Goal: Find specific page/section: Find specific page/section

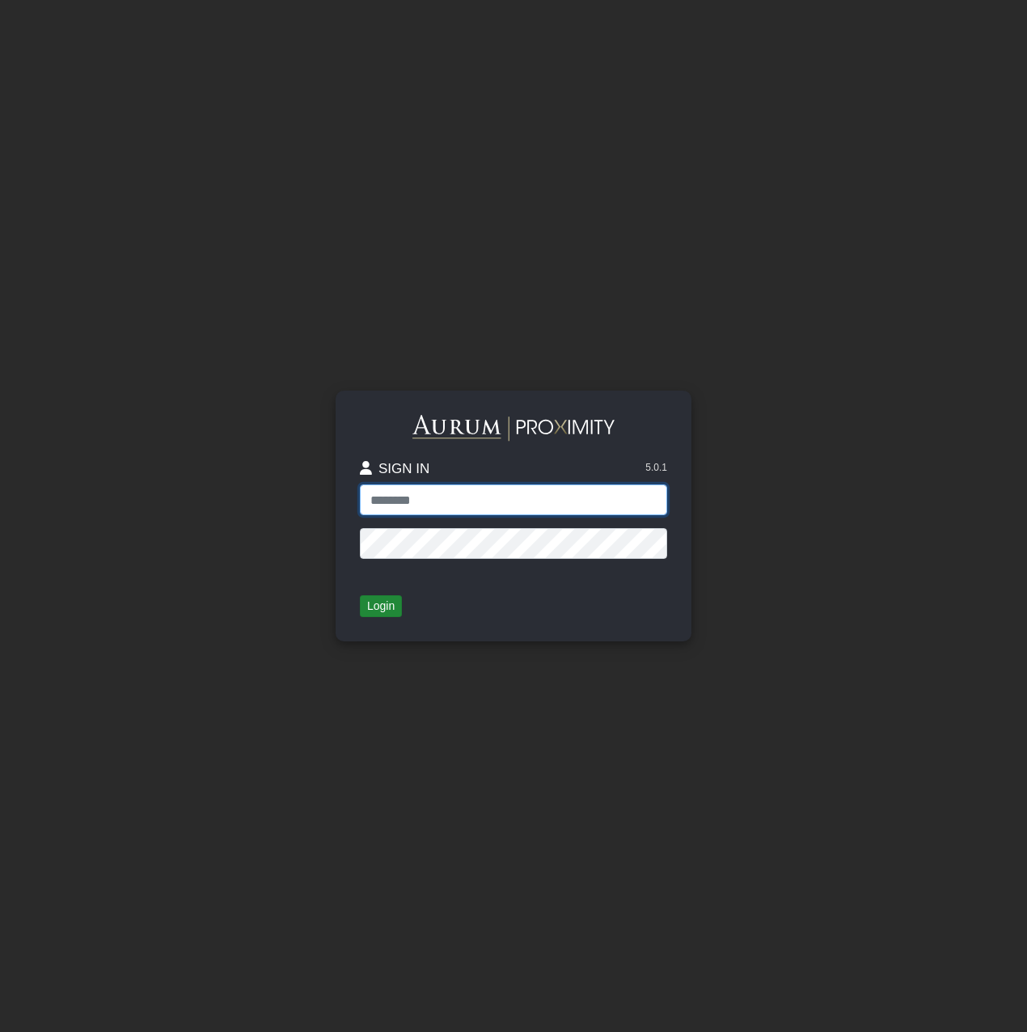
type input "**********"
click at [382, 599] on button "Login" at bounding box center [381, 606] width 42 height 23
